Goal: Find specific page/section: Find specific page/section

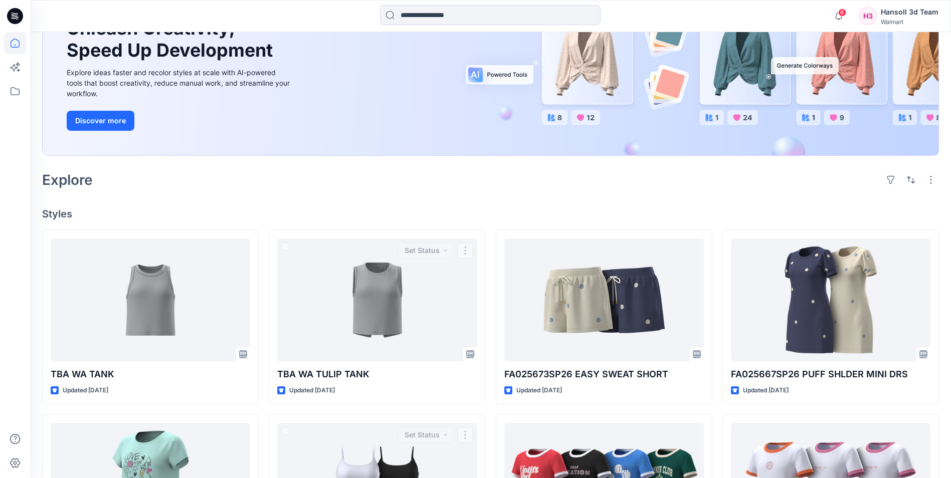
scroll to position [301, 0]
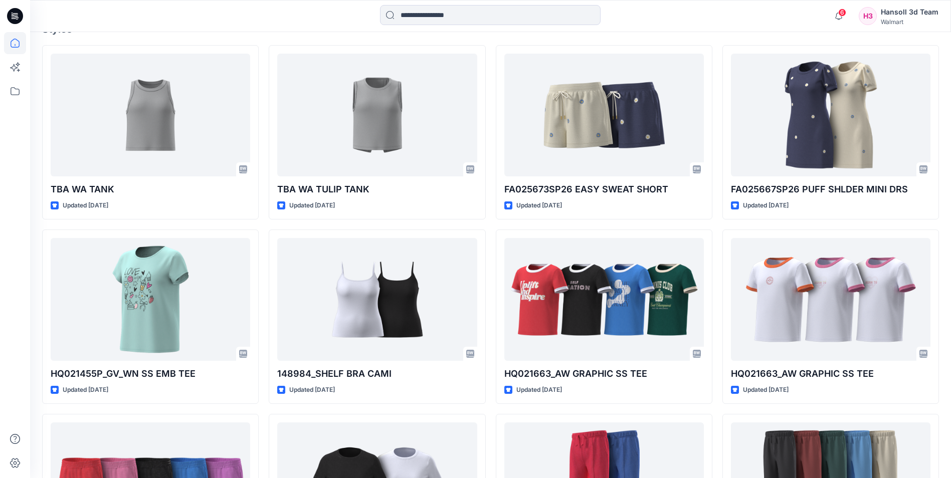
click at [16, 10] on icon at bounding box center [15, 16] width 16 height 16
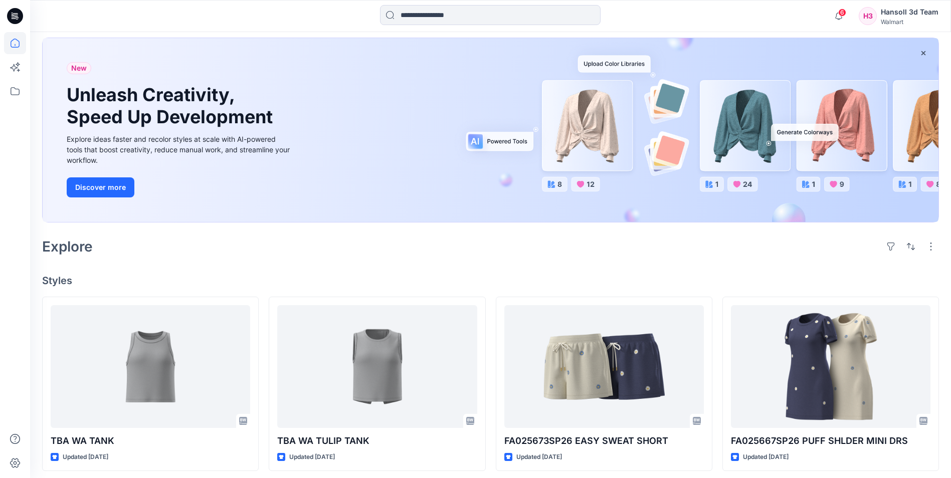
scroll to position [0, 0]
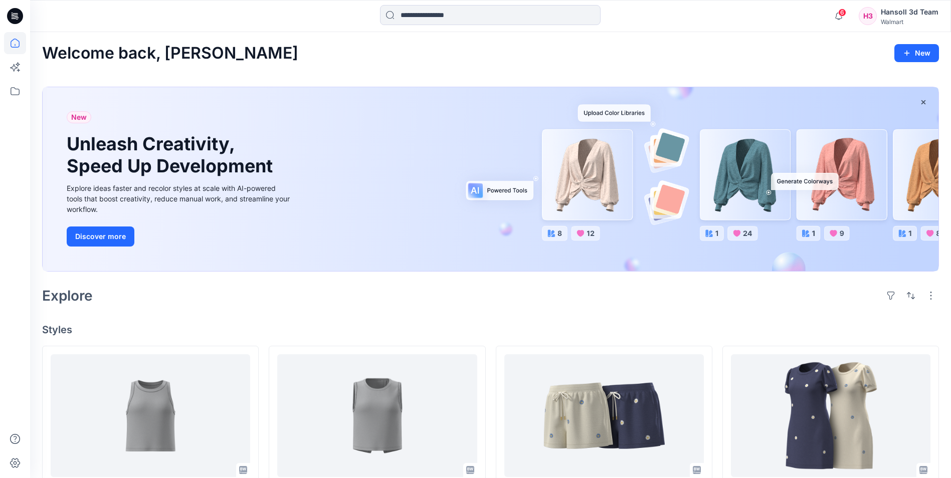
click at [16, 18] on icon at bounding box center [17, 18] width 4 height 1
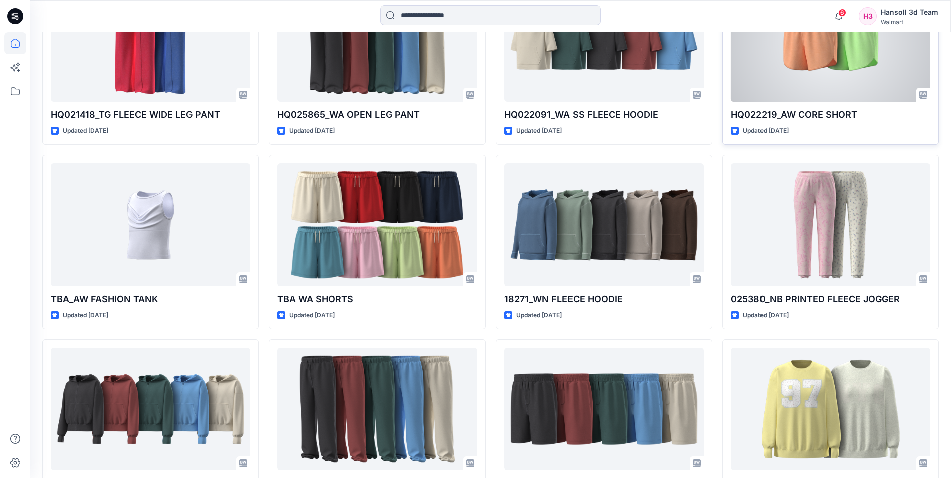
scroll to position [762, 0]
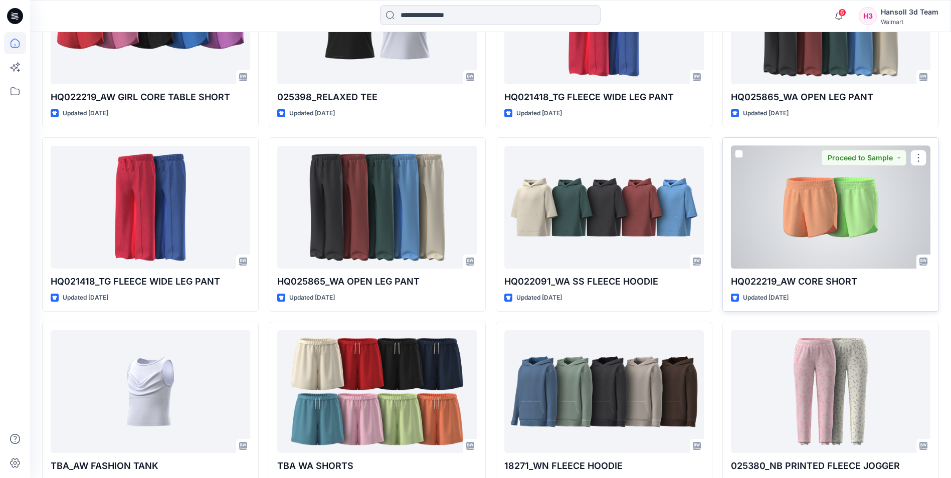
click at [830, 204] on div at bounding box center [831, 207] width 200 height 123
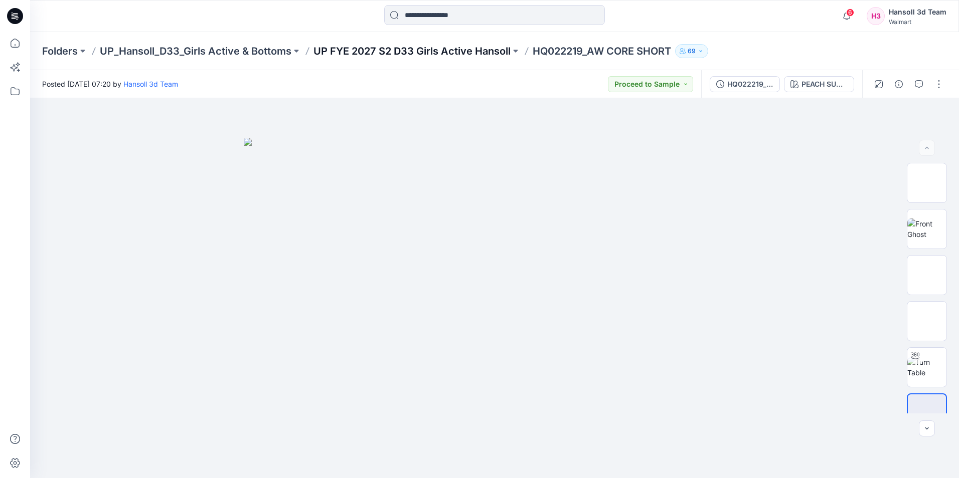
click at [464, 49] on p "UP FYE 2027 S2 D33 Girls Active Hansoll" at bounding box center [411, 51] width 197 height 14
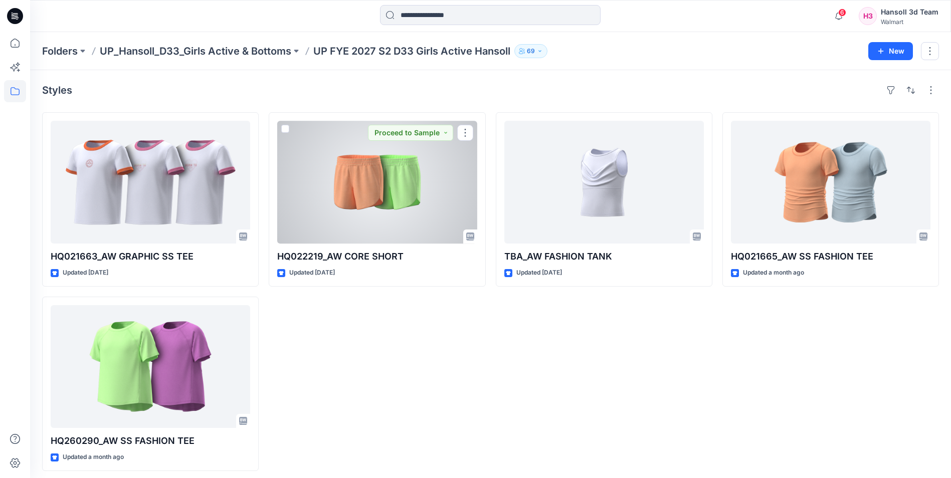
drag, startPoint x: 398, startPoint y: 169, endPoint x: 414, endPoint y: 164, distance: 16.8
click at [398, 169] on div at bounding box center [377, 182] width 200 height 123
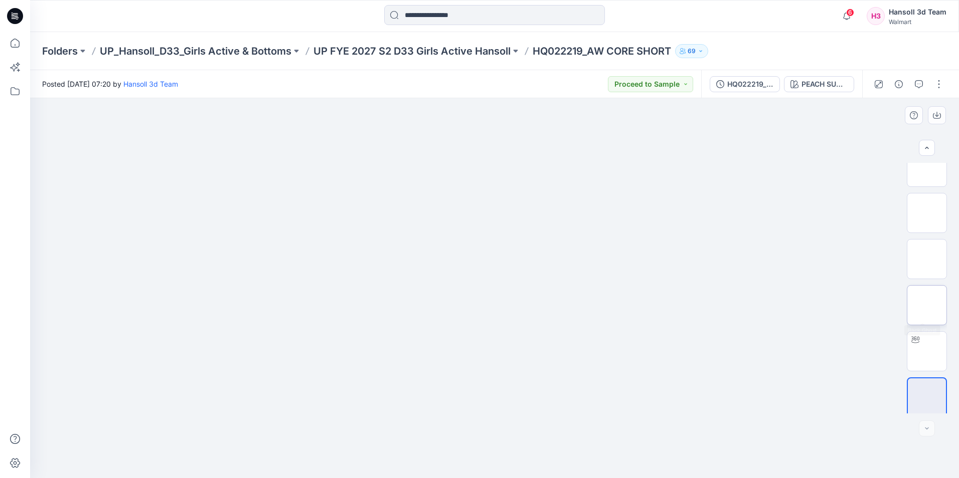
scroll to position [20, 0]
click at [753, 84] on div "HQ022219_ADM FC_REV_AW CORE SHORT" at bounding box center [750, 84] width 46 height 11
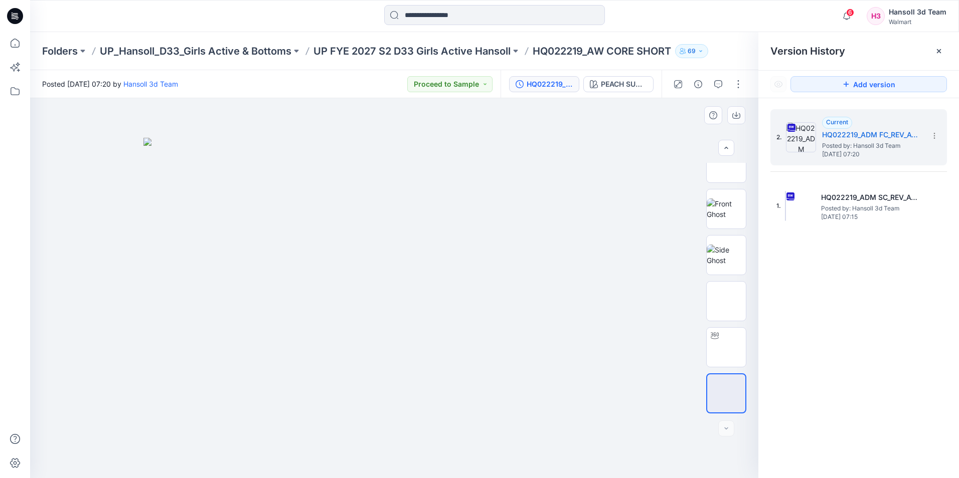
drag, startPoint x: 578, startPoint y: 157, endPoint x: 562, endPoint y: 128, distance: 33.9
click at [577, 155] on img at bounding box center [393, 308] width 501 height 340
click at [581, 53] on p "HQ022219_AW CORE SHORT" at bounding box center [602, 51] width 138 height 14
click at [463, 55] on p "UP FYE 2027 S2 D33 Girls Active Hansoll" at bounding box center [411, 51] width 197 height 14
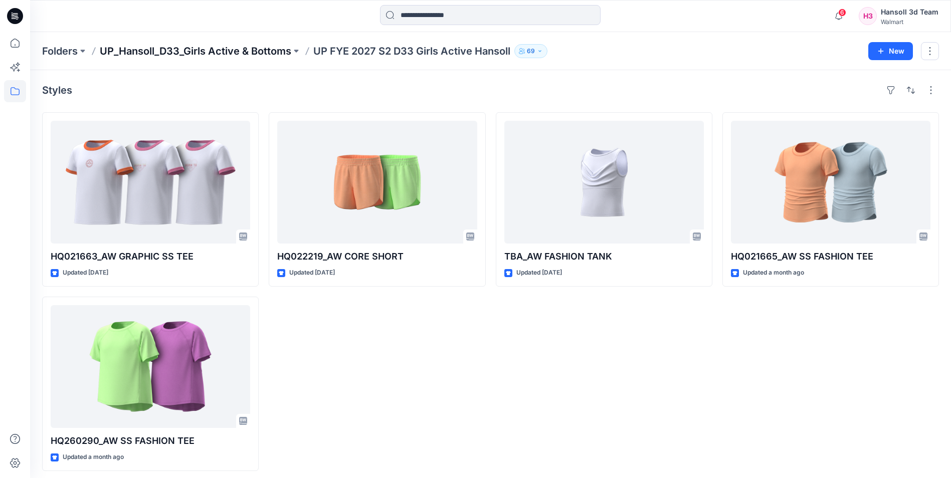
click at [249, 49] on p "UP_Hansoll_D33_Girls Active & Bottoms" at bounding box center [196, 51] width 192 height 14
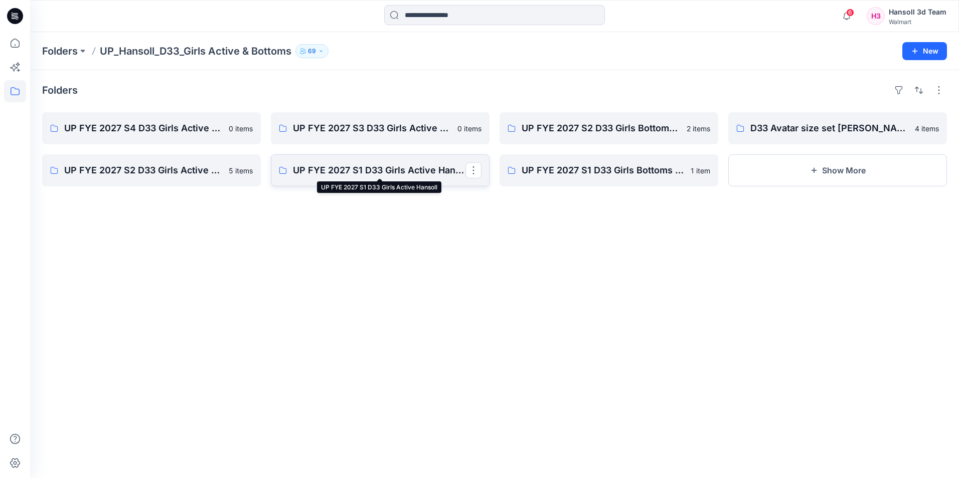
click at [406, 173] on p "UP FYE 2027 S1 D33 Girls Active Hansoll" at bounding box center [379, 170] width 172 height 14
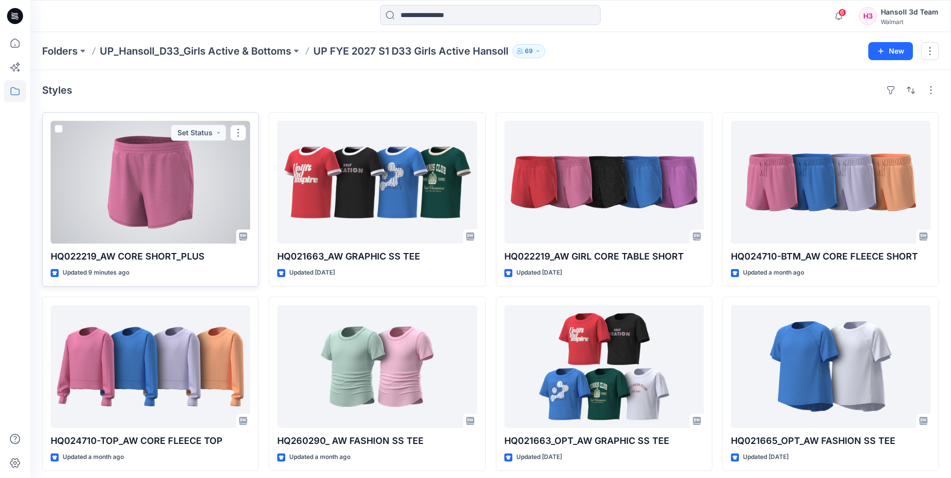
click at [174, 180] on div at bounding box center [151, 182] width 200 height 123
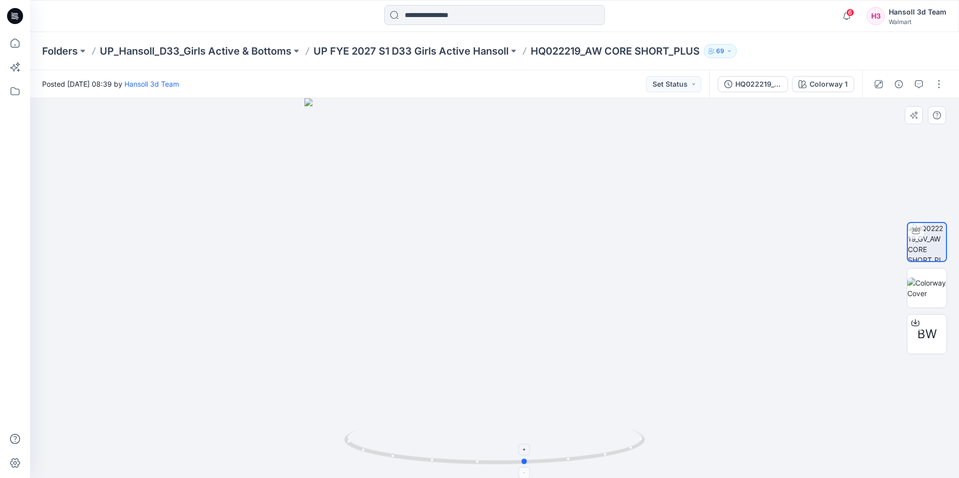
drag, startPoint x: 605, startPoint y: 457, endPoint x: 636, endPoint y: 461, distance: 31.3
click at [636, 461] on icon at bounding box center [495, 449] width 303 height 38
drag, startPoint x: 587, startPoint y: 51, endPoint x: 536, endPoint y: 52, distance: 51.7
click at [536, 52] on p "HQ022219_AW CORE SHORT_PLUS" at bounding box center [615, 51] width 169 height 14
copy p "HQ022219_"
